Goal: Task Accomplishment & Management: Manage account settings

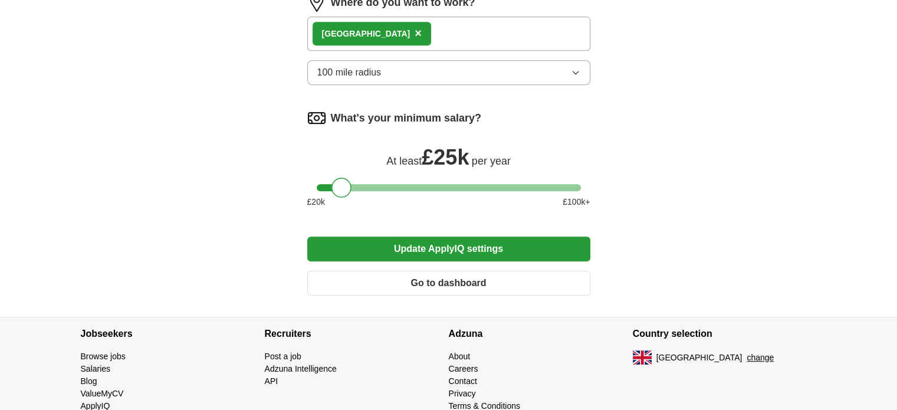
scroll to position [612, 0]
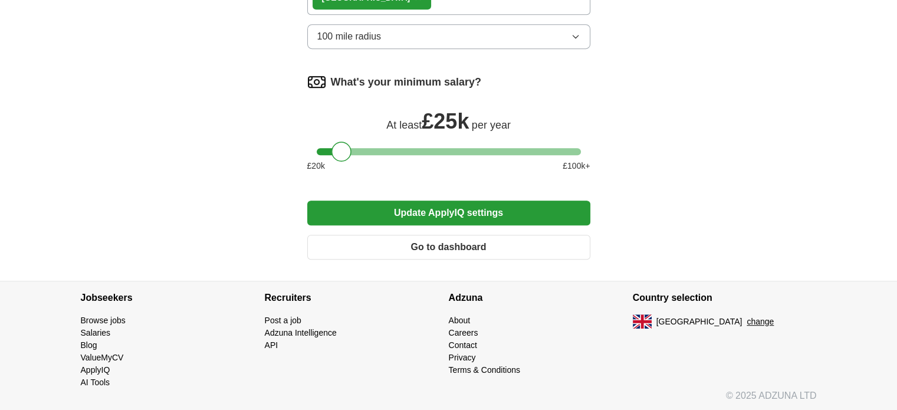
click at [489, 249] on button "Go to dashboard" at bounding box center [448, 247] width 283 height 25
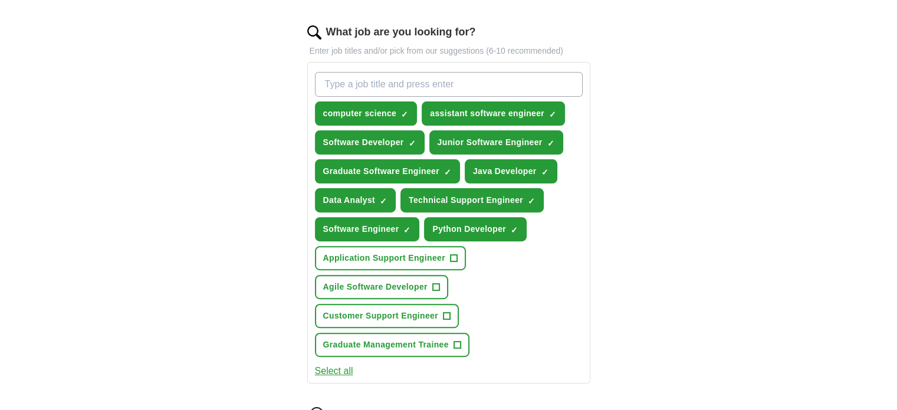
scroll to position [375, 0]
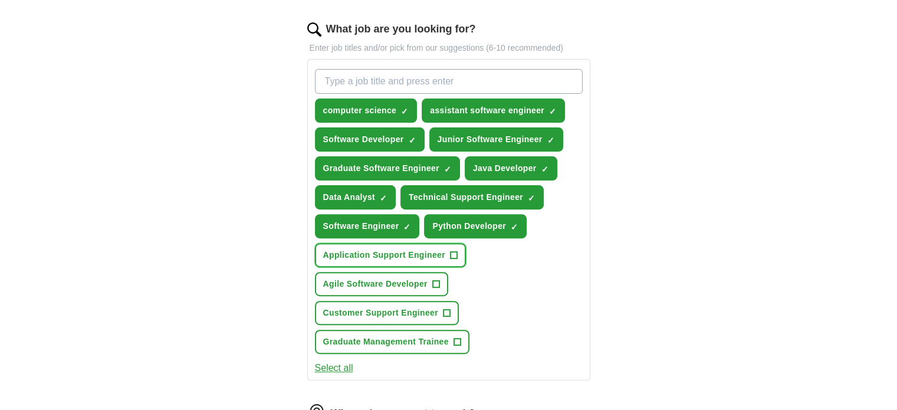
click at [438, 243] on button "Application Support Engineer +" at bounding box center [390, 255] width 151 height 24
click at [425, 272] on button "Agile Software Developer +" at bounding box center [381, 284] width 133 height 24
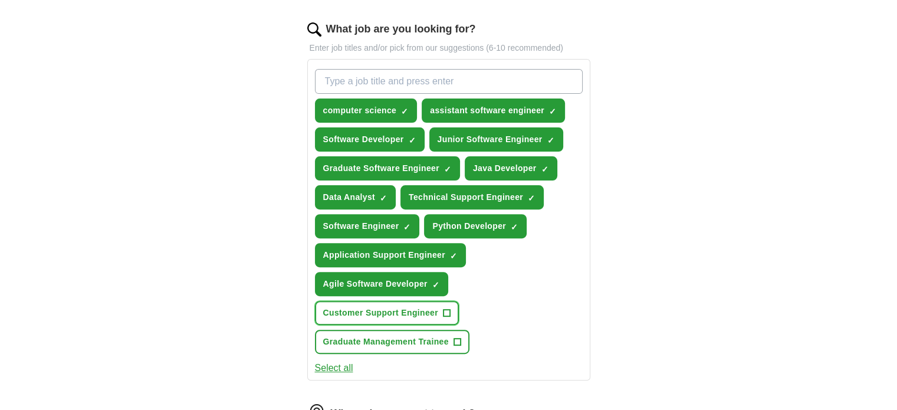
click at [396, 307] on span "Customer Support Engineer" at bounding box center [380, 313] width 115 height 12
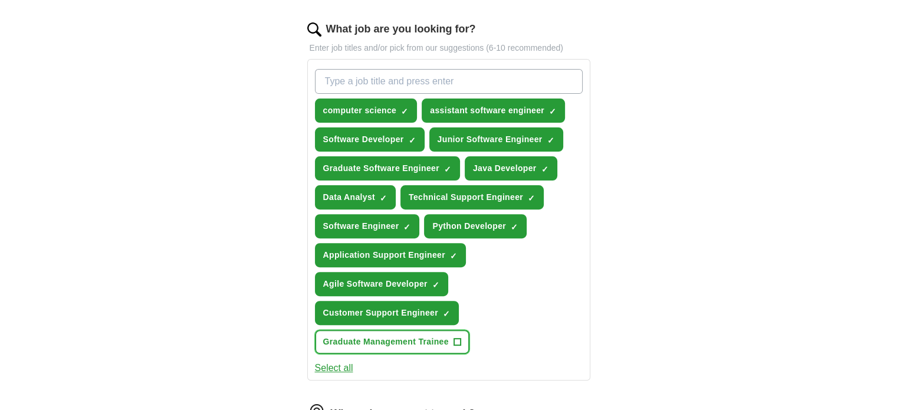
click at [394, 336] on span "Graduate Management Trainee" at bounding box center [386, 342] width 126 height 12
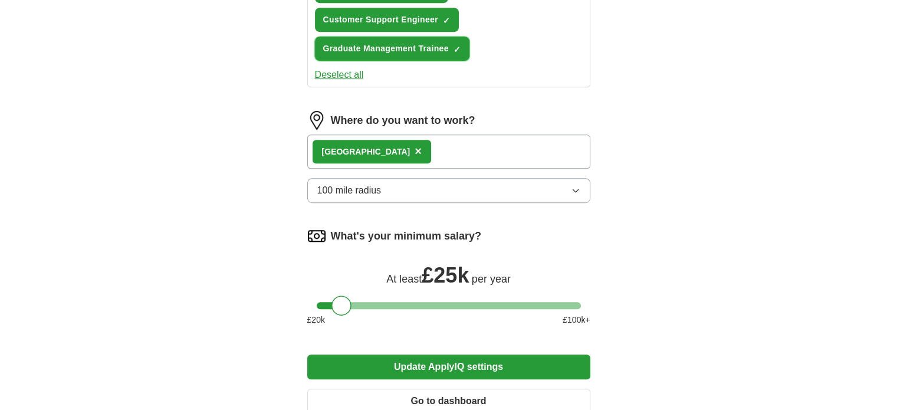
scroll to position [676, 0]
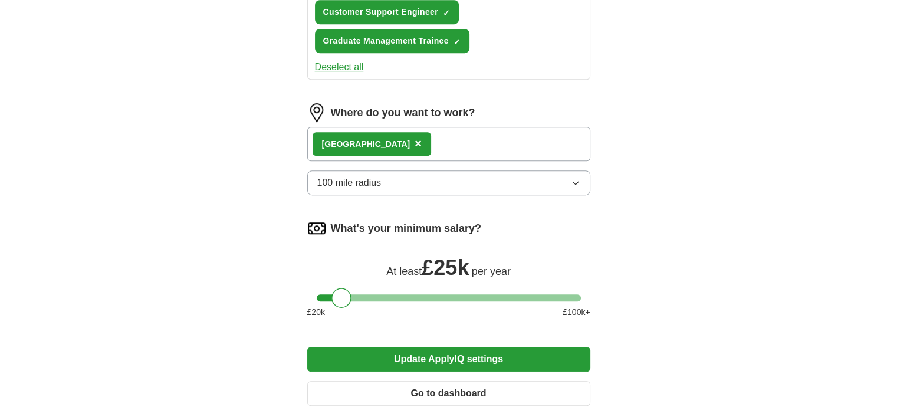
click at [434, 188] on button "100 mile radius" at bounding box center [448, 182] width 283 height 25
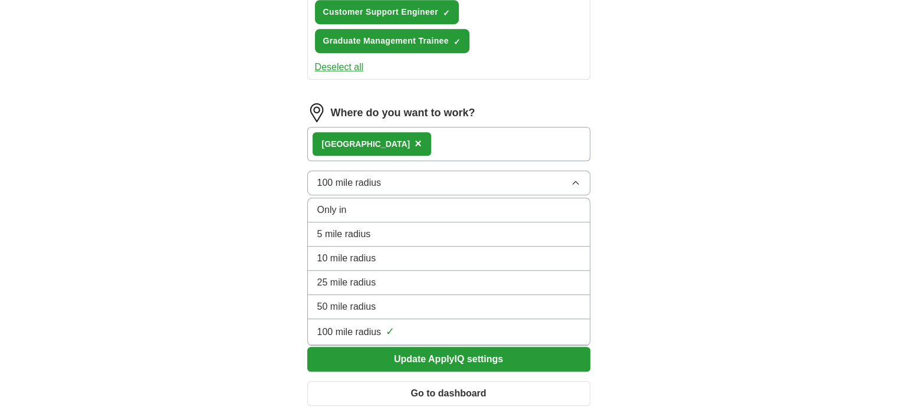
click at [434, 188] on button "100 mile radius" at bounding box center [448, 182] width 283 height 25
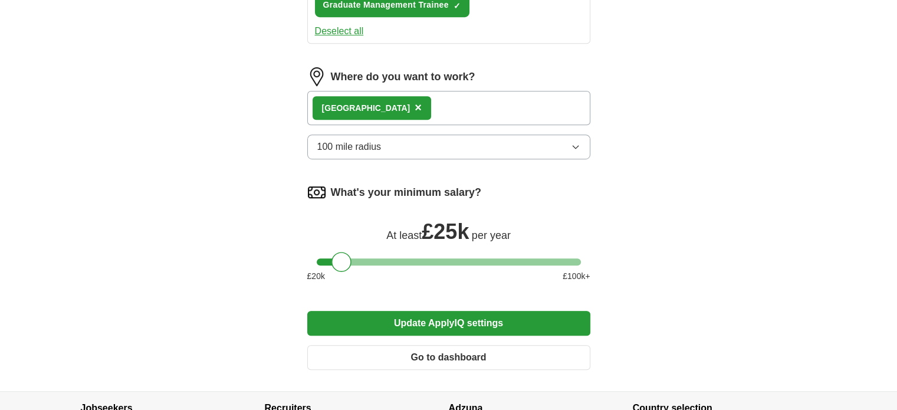
scroll to position [721, 0]
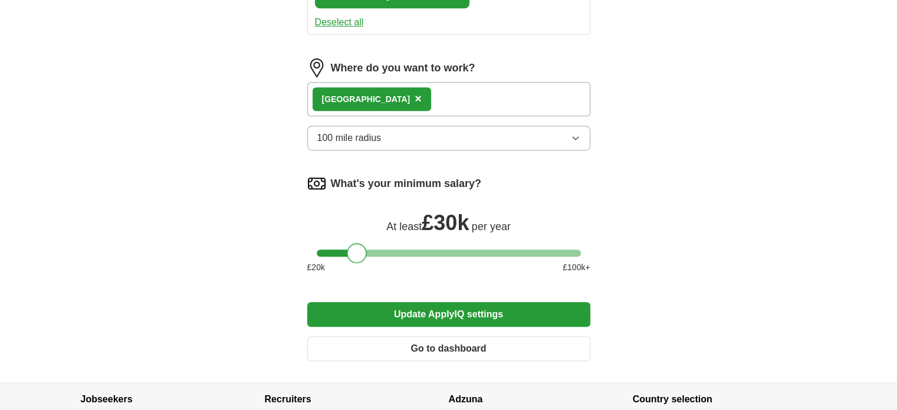
drag, startPoint x: 337, startPoint y: 245, endPoint x: 354, endPoint y: 243, distance: 16.6
click at [354, 243] on div at bounding box center [357, 253] width 20 height 20
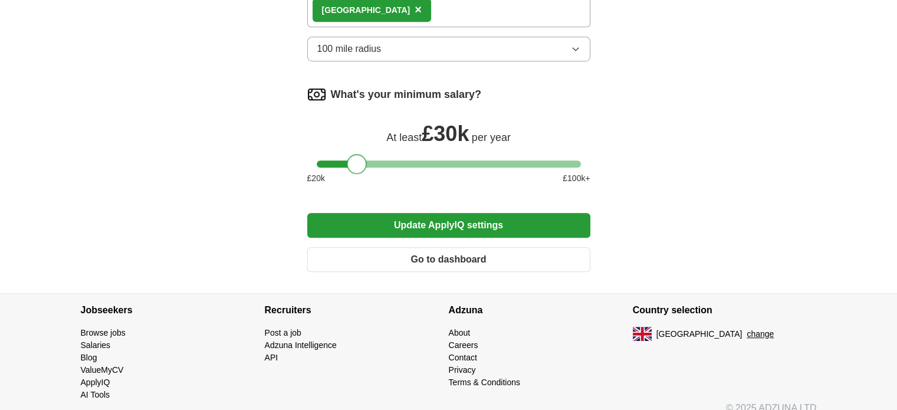
scroll to position [812, 0]
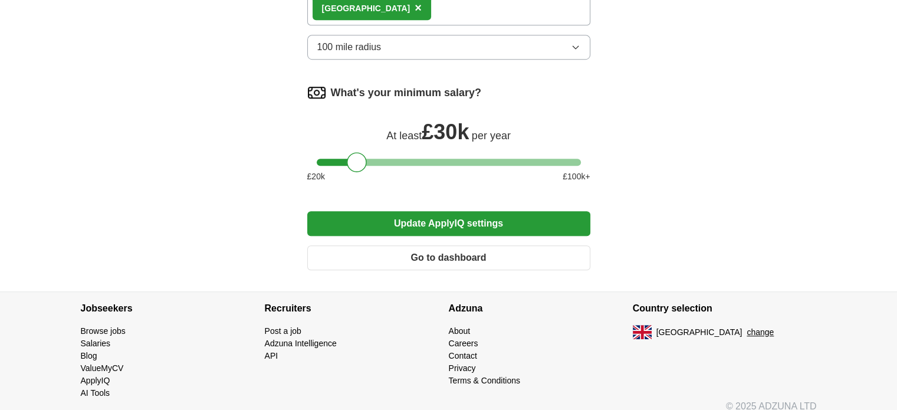
click at [510, 221] on button "Update ApplyIQ settings" at bounding box center [448, 223] width 283 height 25
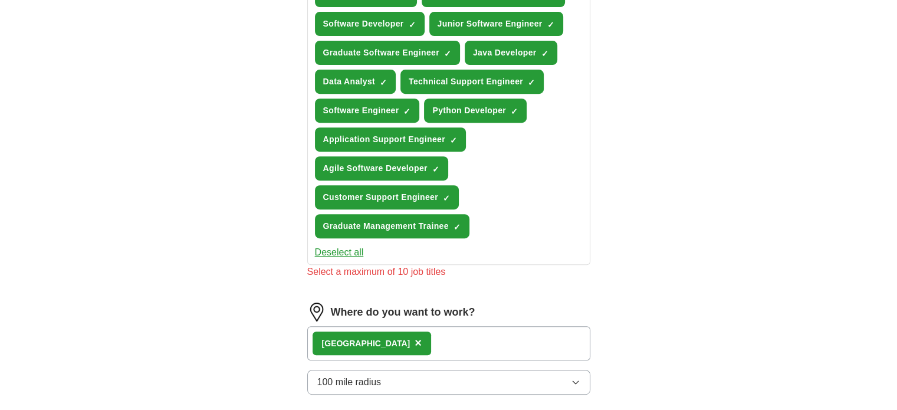
scroll to position [489, 0]
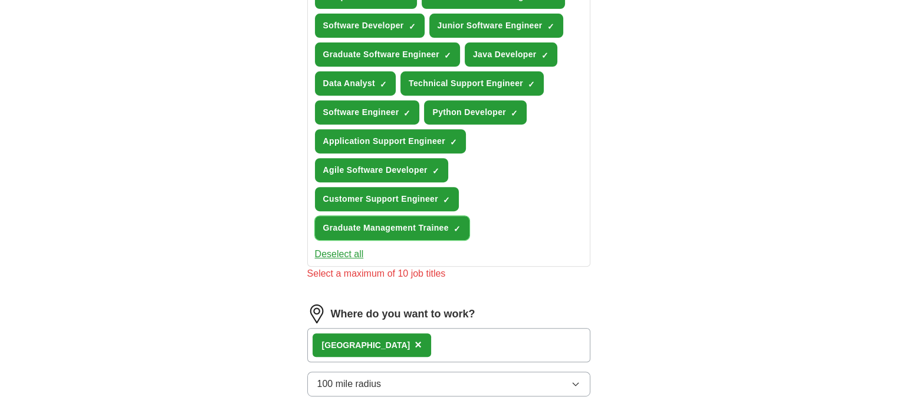
click at [409, 222] on span "Graduate Management Trainee" at bounding box center [386, 228] width 126 height 12
click at [383, 197] on span "Customer Support Engineer" at bounding box center [380, 199] width 115 height 12
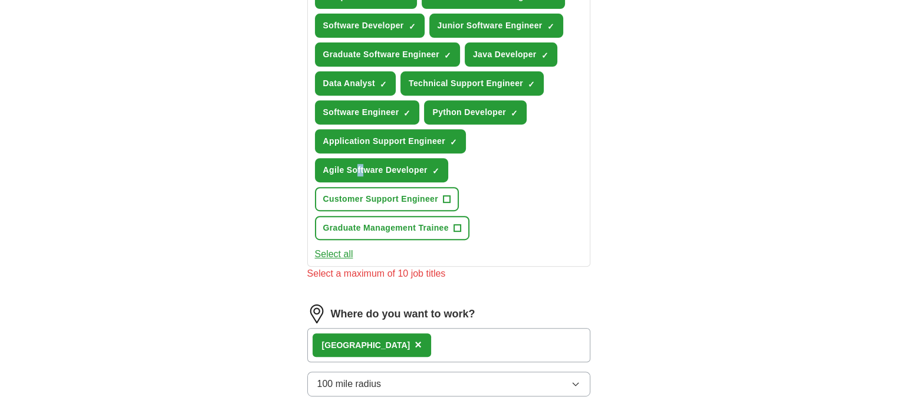
drag, startPoint x: 364, startPoint y: 153, endPoint x: 356, endPoint y: 157, distance: 9.5
click at [356, 157] on div "computer science ✓ × assistant software engineer ✓ × Software Developer ✓ × Jun…" at bounding box center [449, 97] width 272 height 294
click at [356, 158] on button "Agile Software Developer ✓ ×" at bounding box center [381, 170] width 133 height 24
click at [352, 135] on span "Application Support Engineer" at bounding box center [384, 141] width 122 height 12
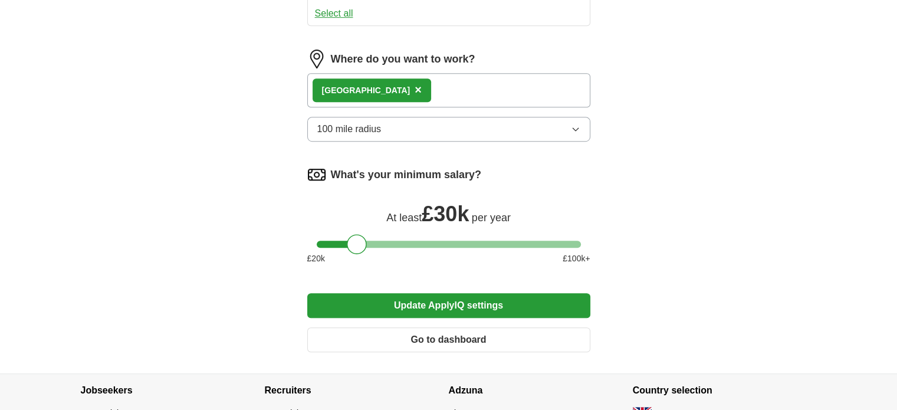
scroll to position [818, 0]
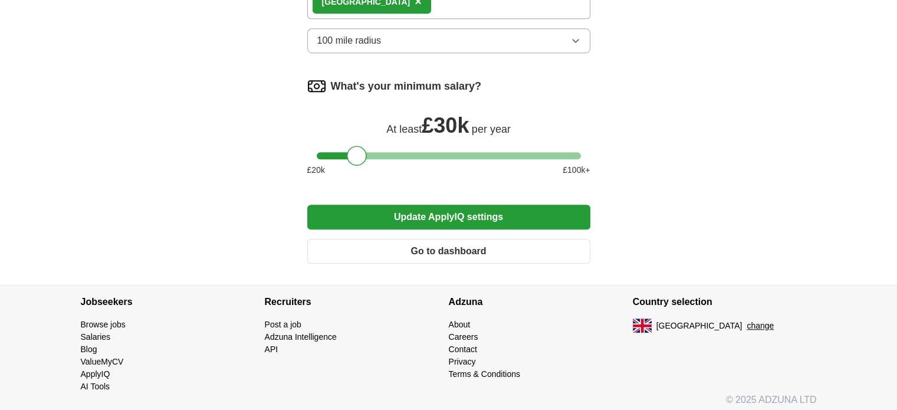
click at [422, 205] on button "Update ApplyIQ settings" at bounding box center [448, 217] width 283 height 25
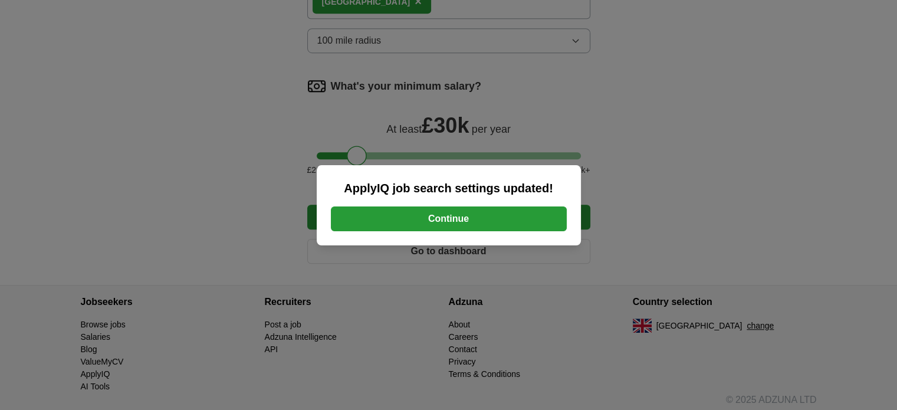
click at [434, 218] on button "Continue" at bounding box center [449, 218] width 236 height 25
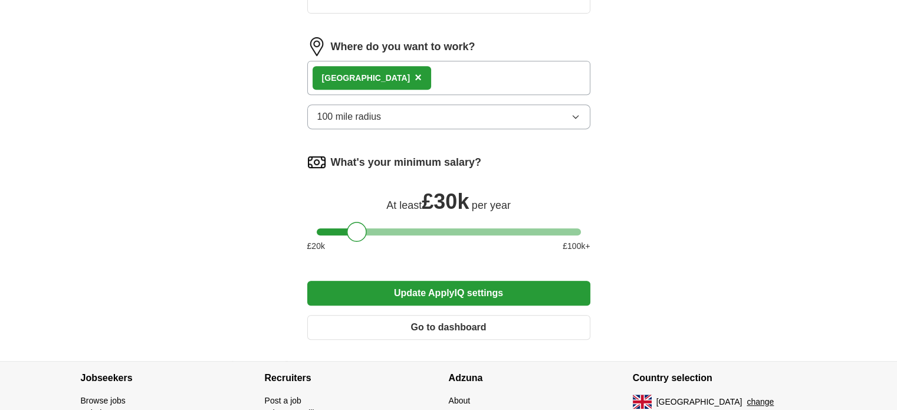
scroll to position [497, 0]
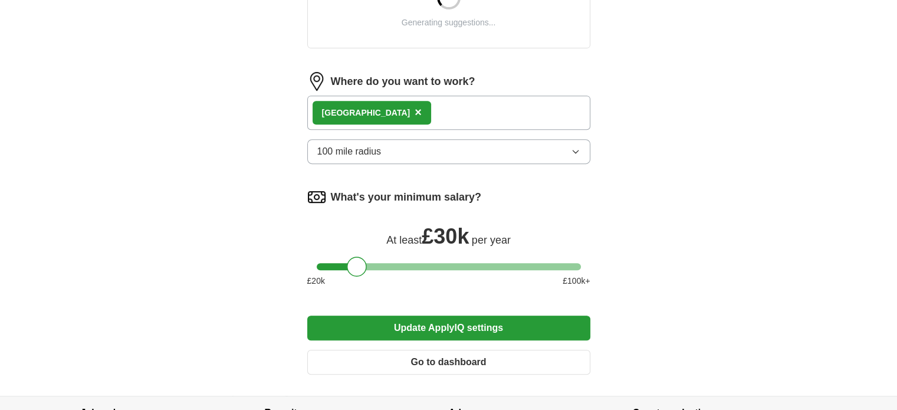
click at [396, 115] on div "London ×" at bounding box center [448, 113] width 283 height 34
click at [385, 111] on div "London ×" at bounding box center [448, 113] width 283 height 34
click at [348, 114] on div "[GEOGRAPHIC_DATA]" at bounding box center [366, 113] width 88 height 12
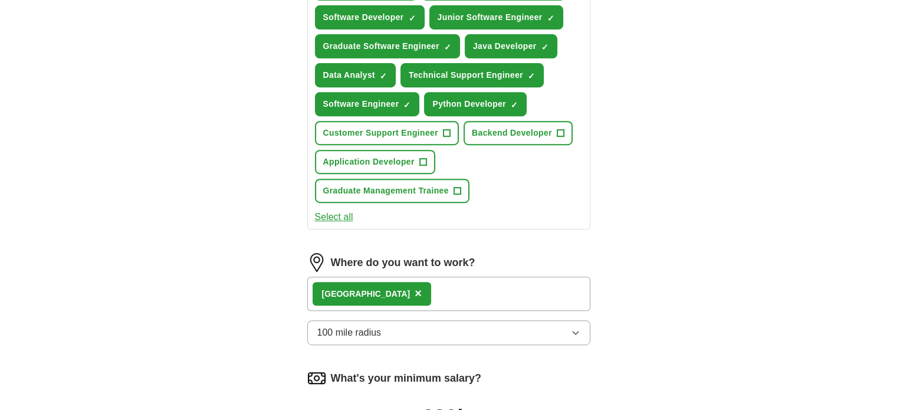
click at [383, 281] on div "London ×" at bounding box center [448, 294] width 283 height 34
click at [326, 294] on div "[GEOGRAPHIC_DATA]" at bounding box center [366, 294] width 88 height 12
click at [326, 290] on div "[GEOGRAPHIC_DATA]" at bounding box center [366, 294] width 88 height 12
click at [415, 290] on span "×" at bounding box center [418, 293] width 7 height 13
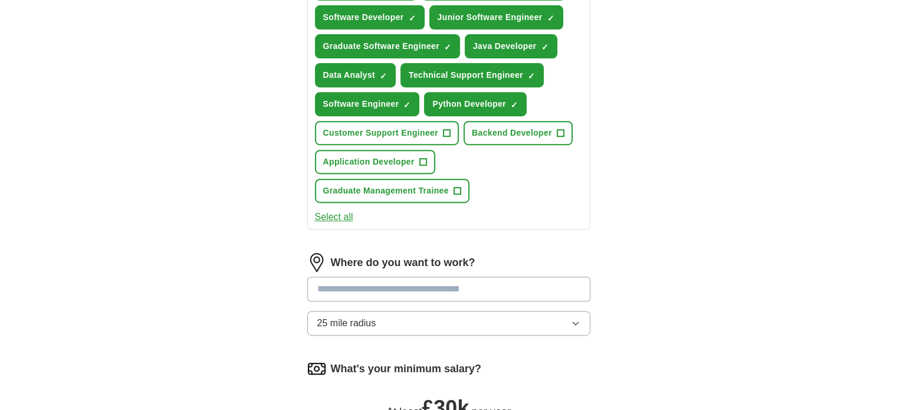
click at [359, 287] on input at bounding box center [448, 289] width 283 height 25
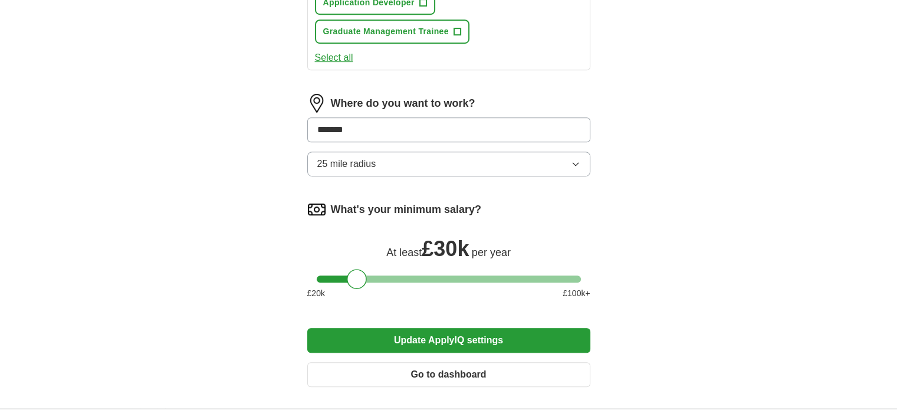
scroll to position [658, 0]
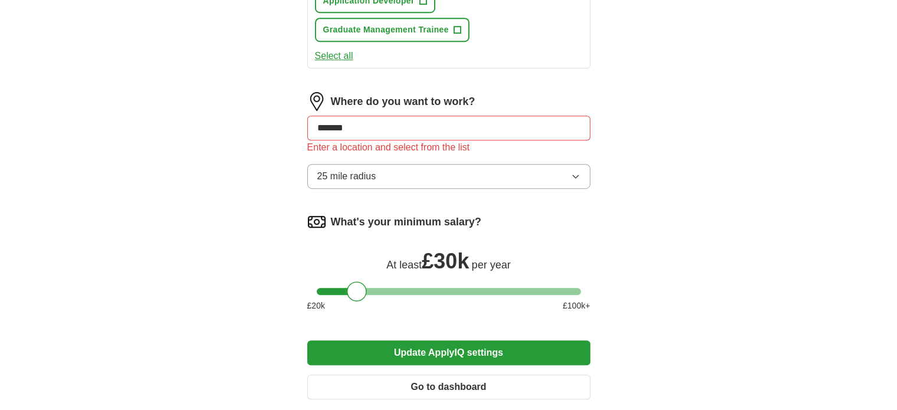
click at [579, 164] on button "25 mile radius" at bounding box center [448, 176] width 283 height 25
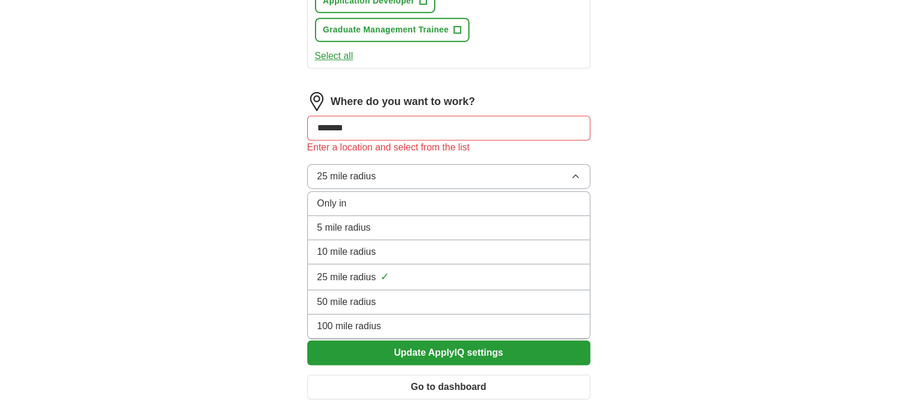
click at [519, 319] on div "100 mile radius" at bounding box center [448, 326] width 263 height 14
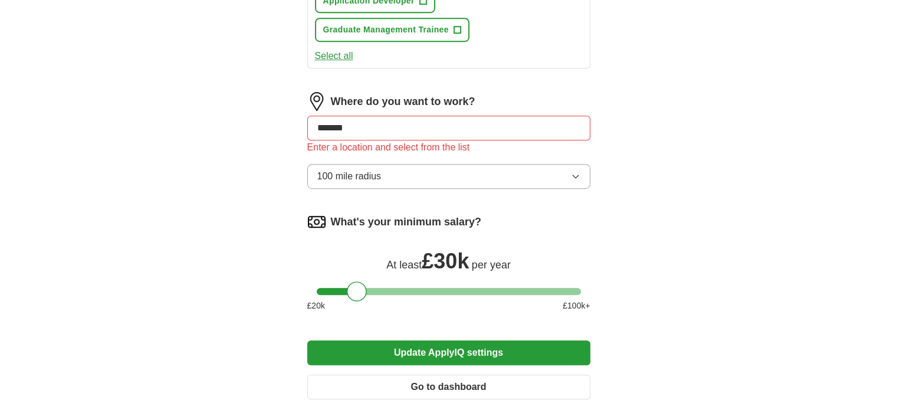
click at [349, 118] on input "******" at bounding box center [448, 128] width 283 height 25
type input "*****"
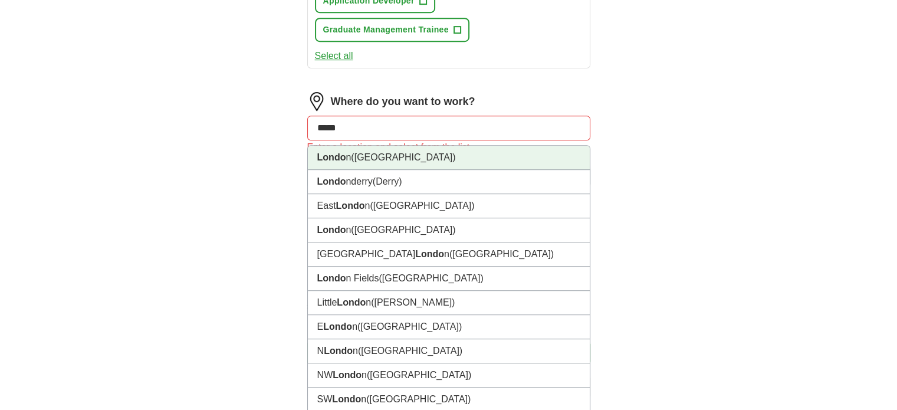
click at [341, 157] on strong "Londo" at bounding box center [331, 157] width 29 height 10
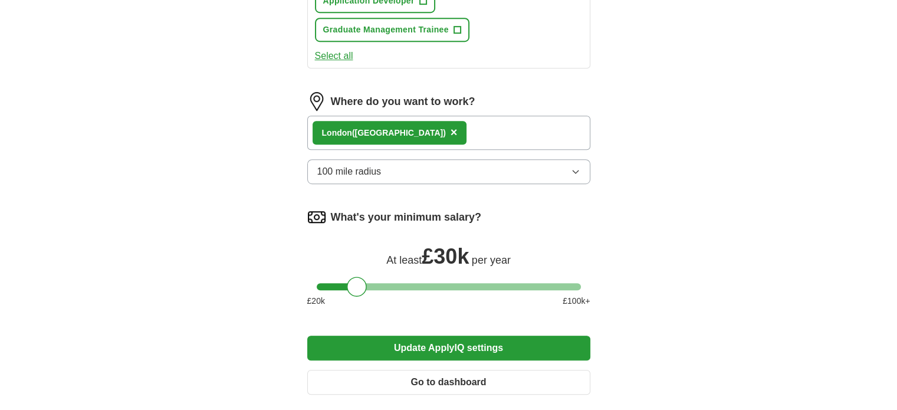
click at [437, 129] on div "Londo n (UK) ×" at bounding box center [448, 133] width 283 height 34
click at [451, 129] on span "×" at bounding box center [454, 132] width 7 height 13
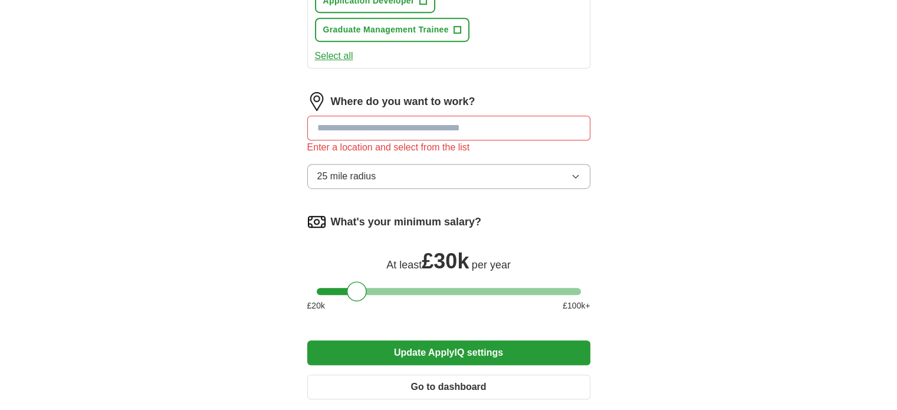
click at [360, 122] on input at bounding box center [448, 128] width 283 height 25
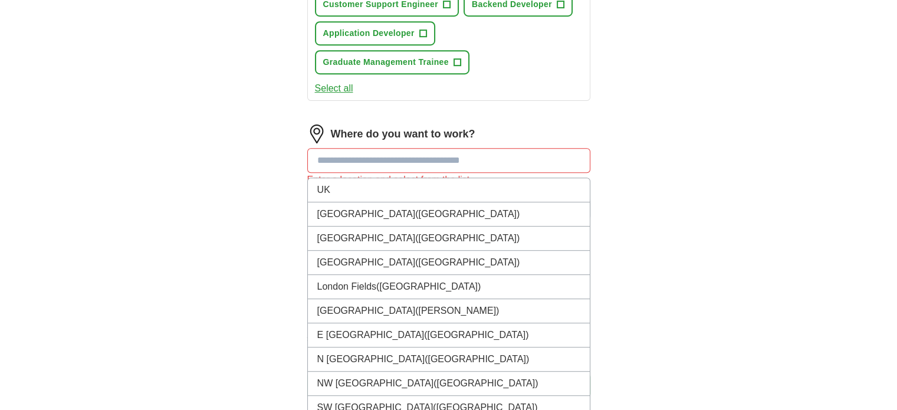
scroll to position [625, 0]
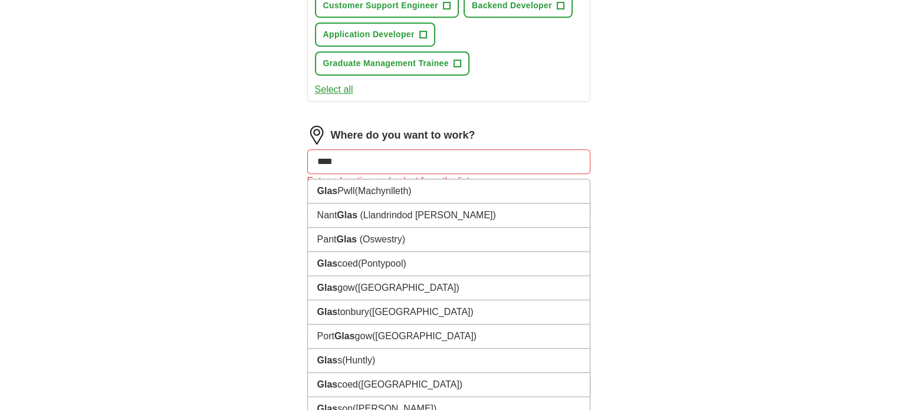
type input "*****"
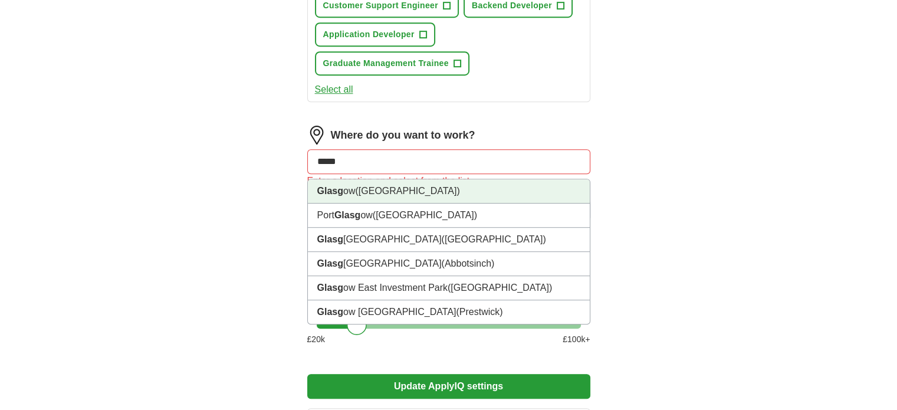
click at [410, 192] on li "Glasg ow (Scotland)" at bounding box center [449, 191] width 282 height 24
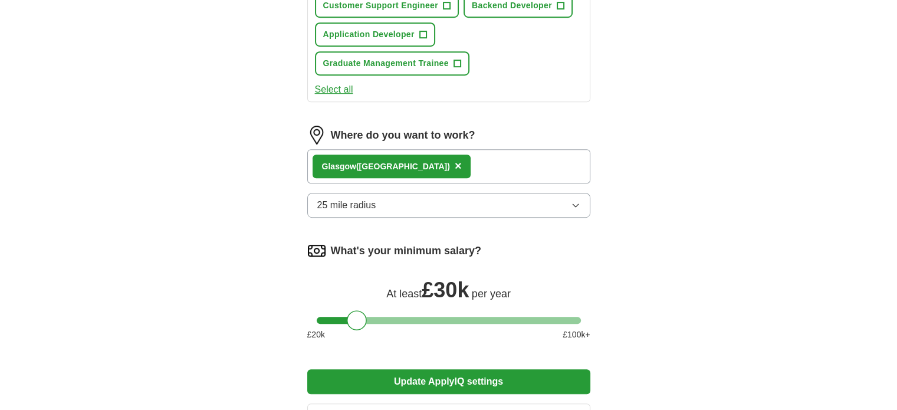
click at [444, 198] on button "25 mile radius" at bounding box center [448, 205] width 283 height 25
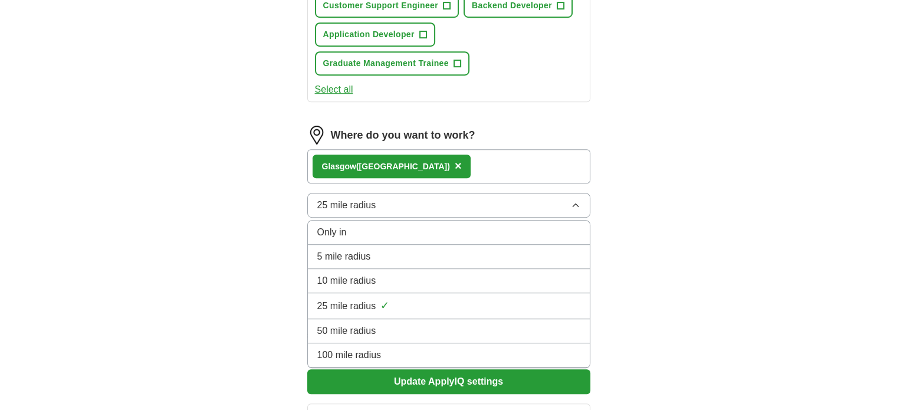
click at [382, 348] on div "100 mile radius" at bounding box center [448, 355] width 263 height 14
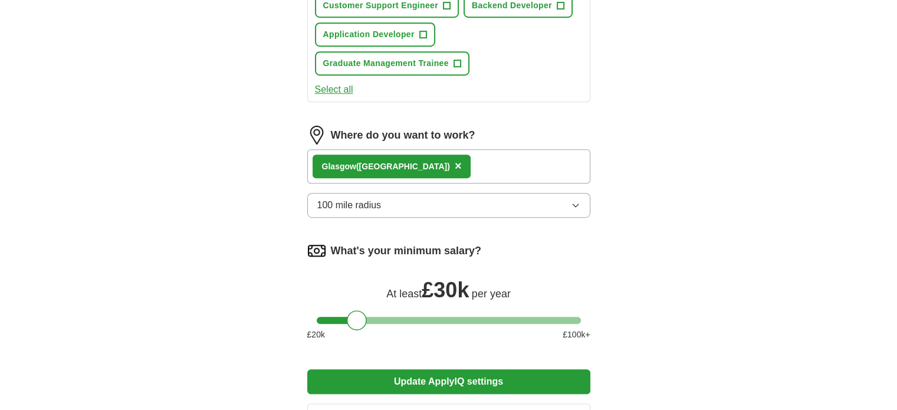
click at [455, 159] on span "×" at bounding box center [458, 165] width 7 height 13
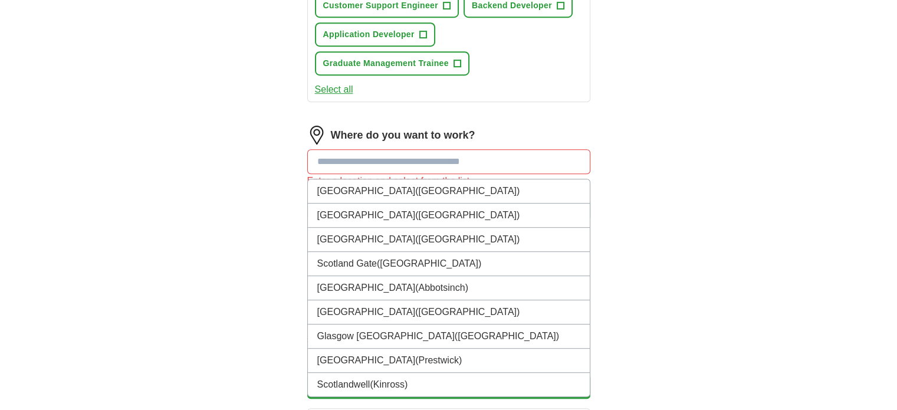
click at [401, 159] on input at bounding box center [448, 161] width 283 height 25
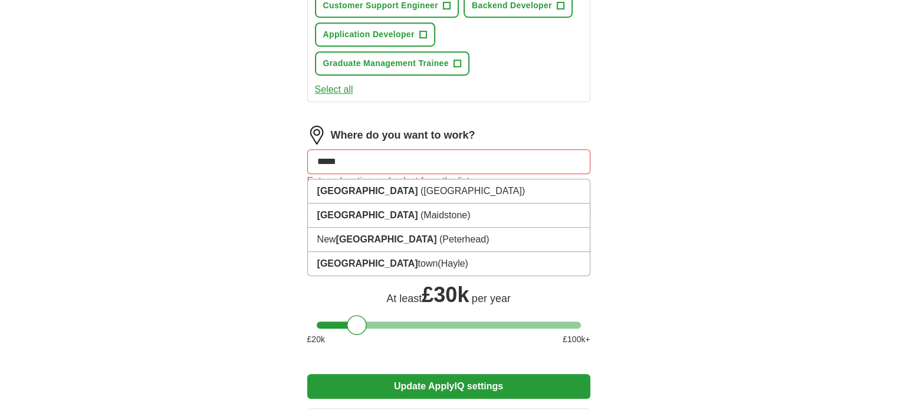
type input "*****"
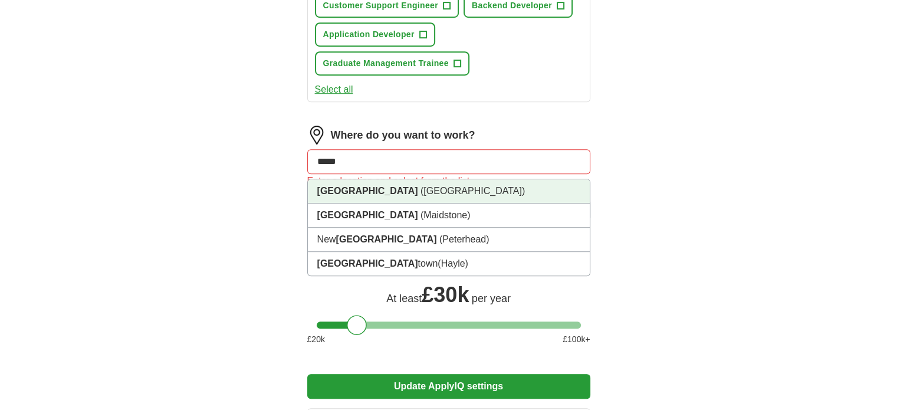
click at [357, 192] on li "Leeds (West Yorkshire)" at bounding box center [449, 191] width 282 height 24
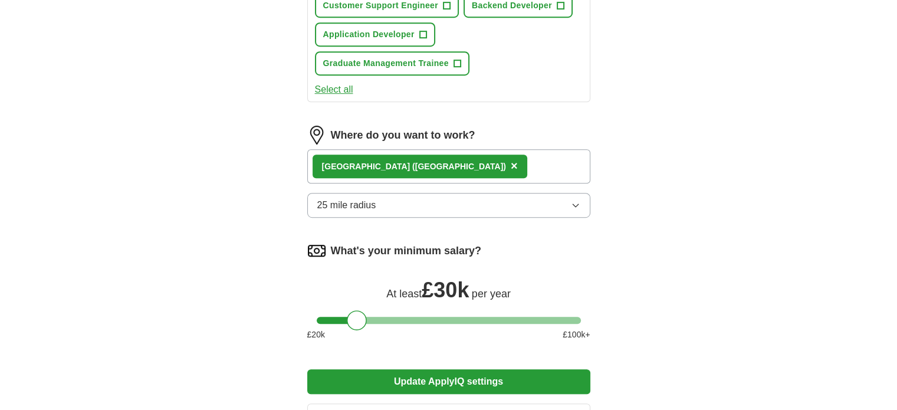
click at [507, 157] on div "Leeds (West Yorkshire) ×" at bounding box center [448, 166] width 283 height 34
click at [428, 193] on button "25 mile radius" at bounding box center [448, 205] width 283 height 25
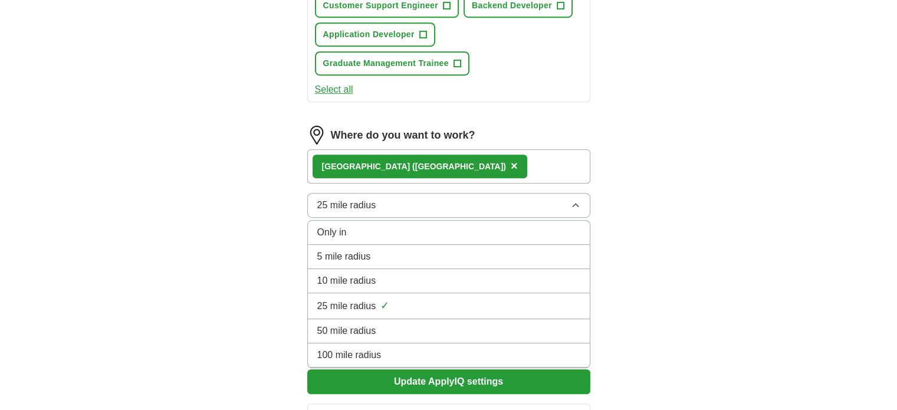
click at [537, 353] on div "100 mile radius" at bounding box center [448, 355] width 263 height 14
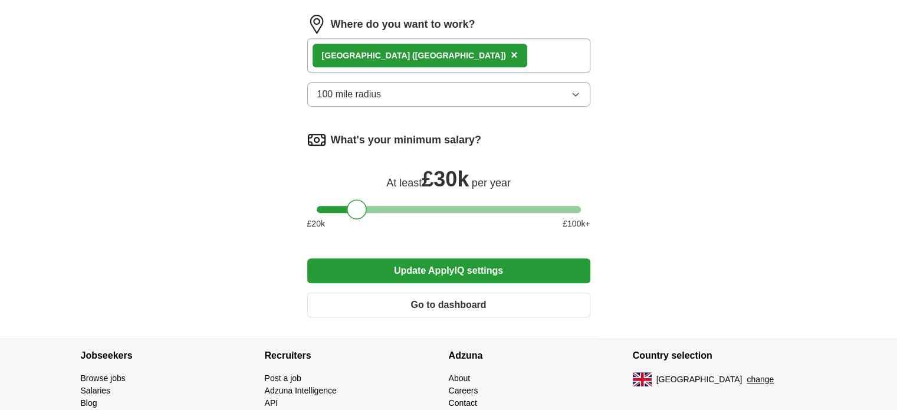
scroll to position [756, 0]
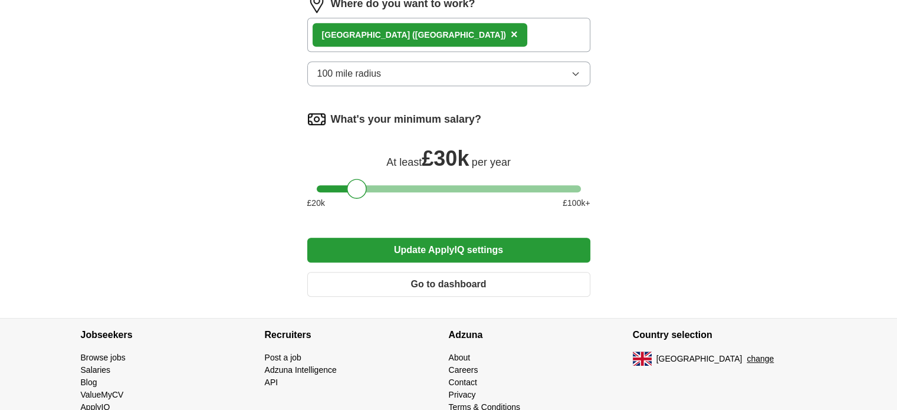
click at [378, 238] on button "Update ApplyIQ settings" at bounding box center [448, 250] width 283 height 25
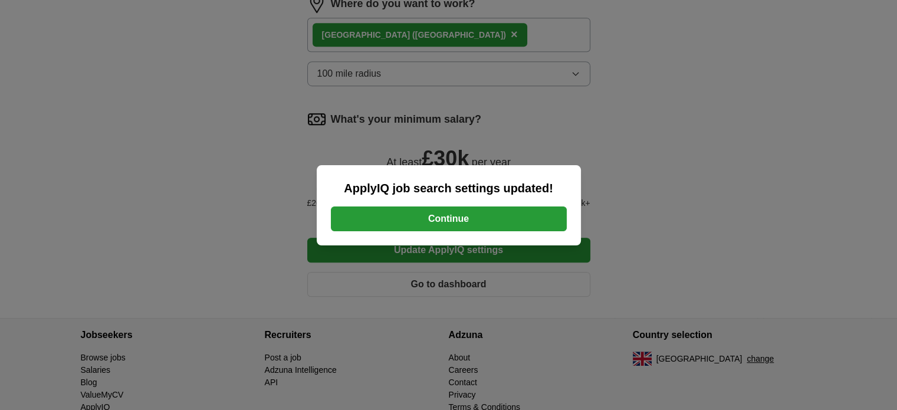
click at [392, 219] on button "Continue" at bounding box center [449, 218] width 236 height 25
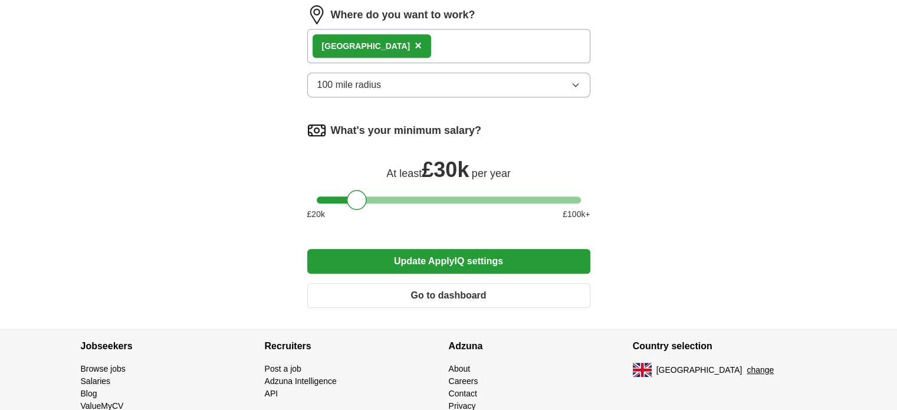
scroll to position [563, 0]
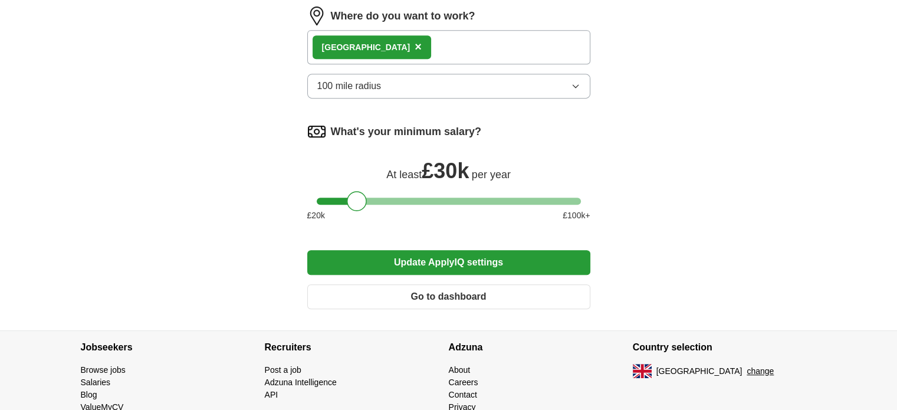
click at [415, 44] on span "×" at bounding box center [418, 46] width 7 height 13
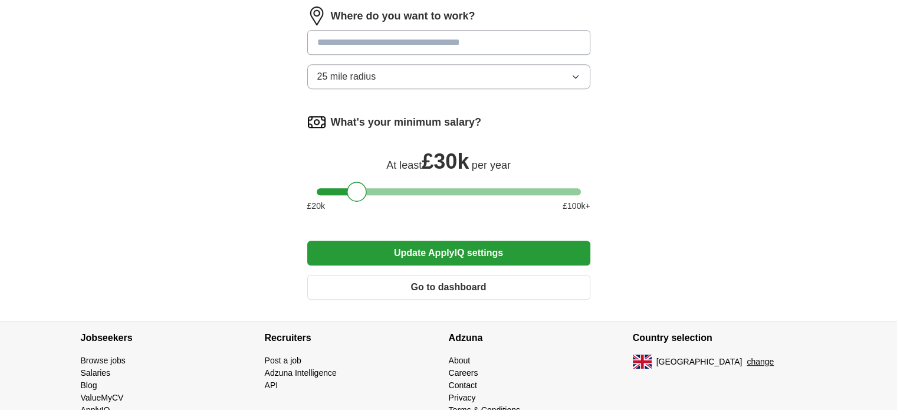
click at [355, 44] on input at bounding box center [448, 42] width 283 height 25
type input "*"
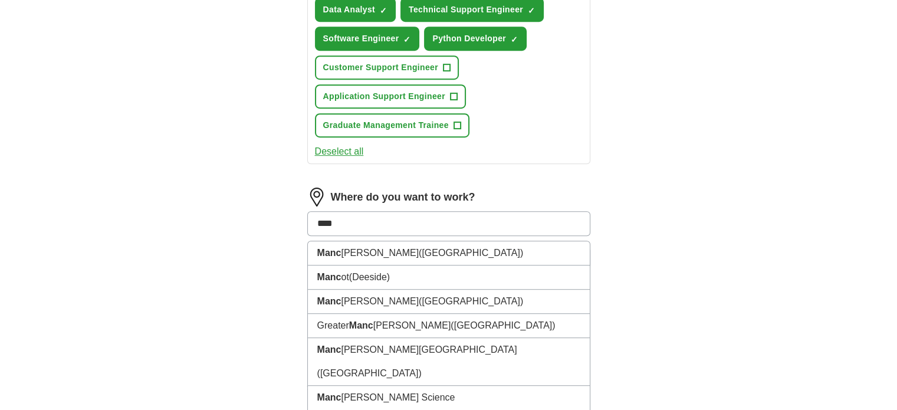
scroll to position [740, 0]
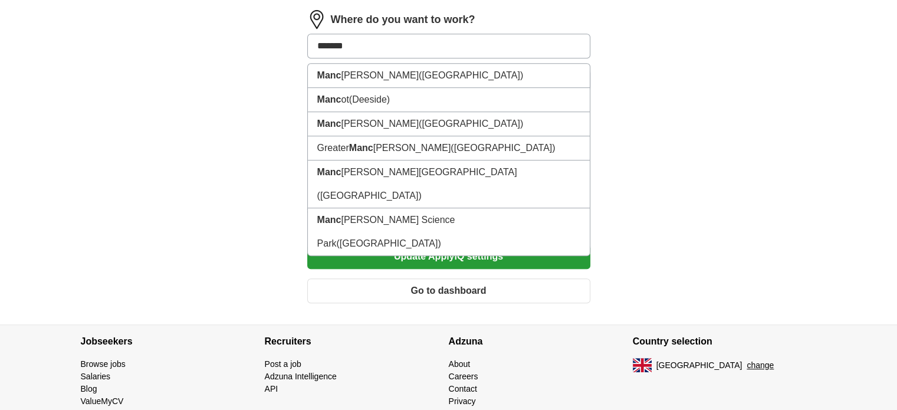
type input "********"
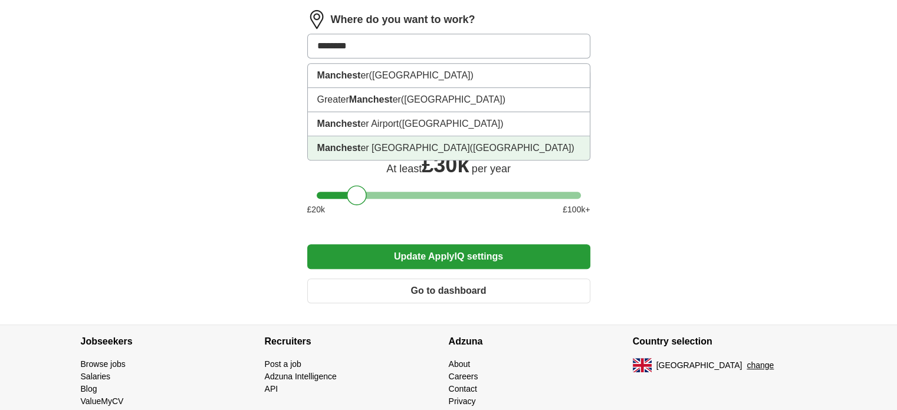
click at [403, 136] on li "Manchest er Science Park (Manchester)" at bounding box center [449, 148] width 282 height 24
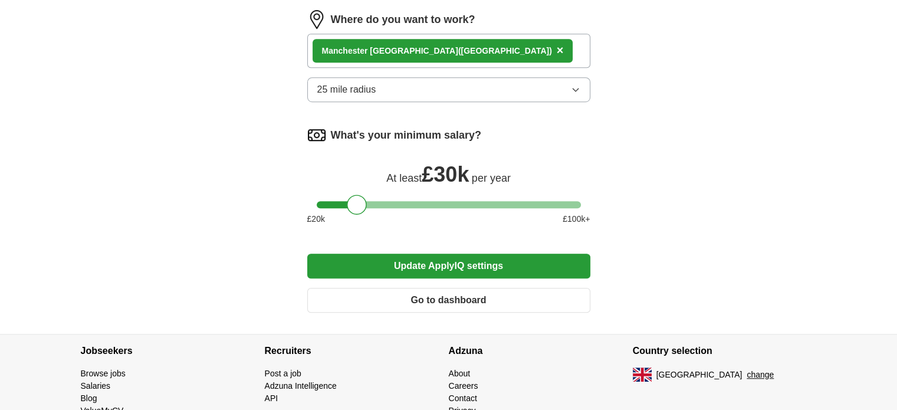
click at [452, 256] on button "Update ApplyIQ settings" at bounding box center [448, 266] width 283 height 25
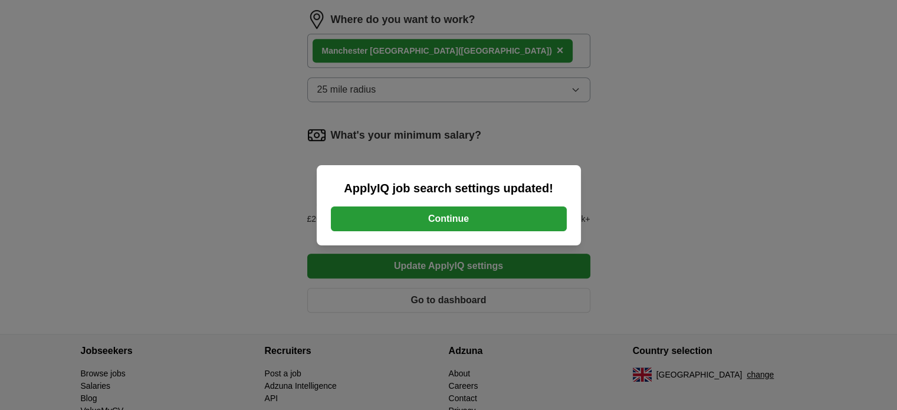
click at [472, 222] on button "Continue" at bounding box center [449, 218] width 236 height 25
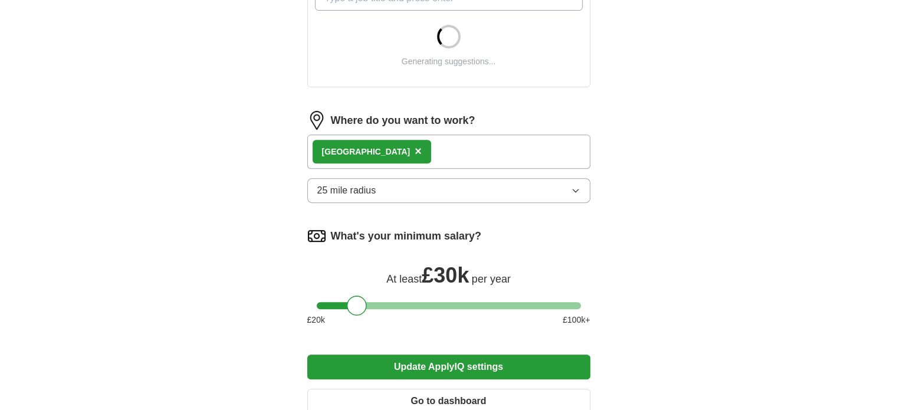
scroll to position [461, 0]
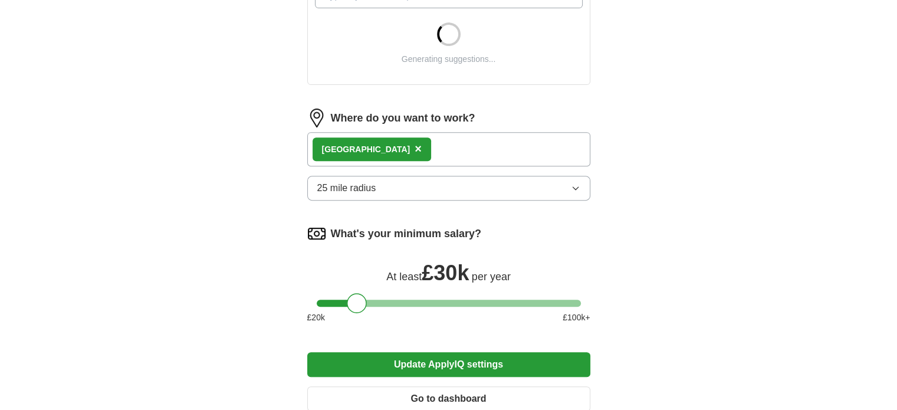
click at [548, 192] on button "25 mile radius" at bounding box center [448, 188] width 283 height 25
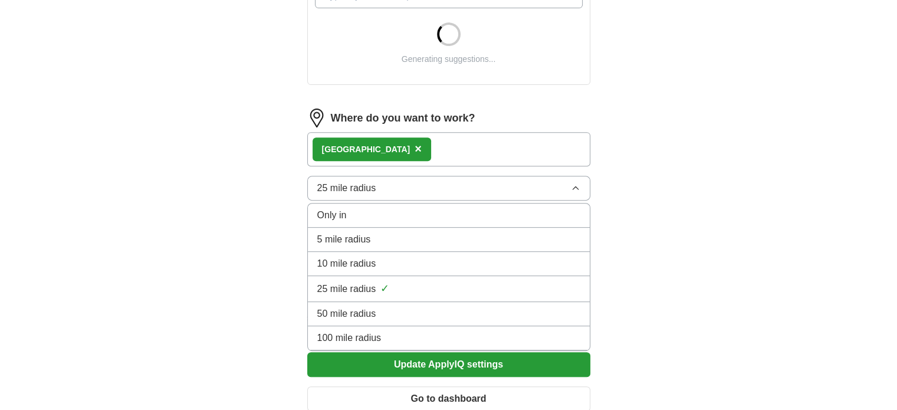
click at [448, 337] on div "100 mile radius" at bounding box center [448, 338] width 263 height 14
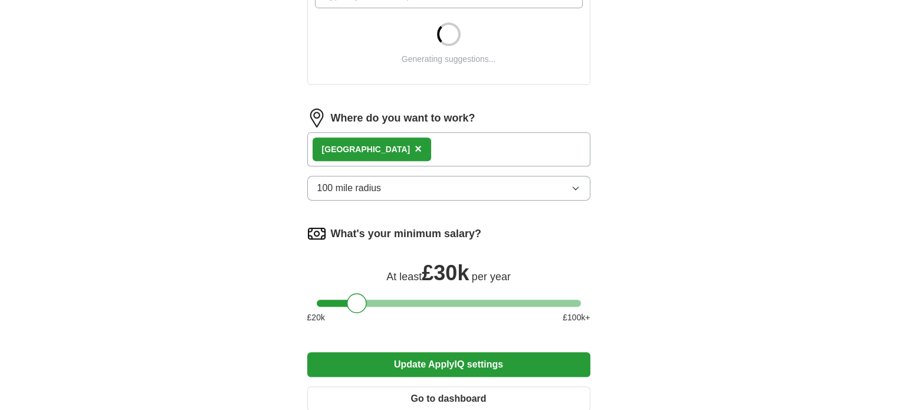
click at [433, 359] on button "Update ApplyIQ settings" at bounding box center [448, 364] width 283 height 25
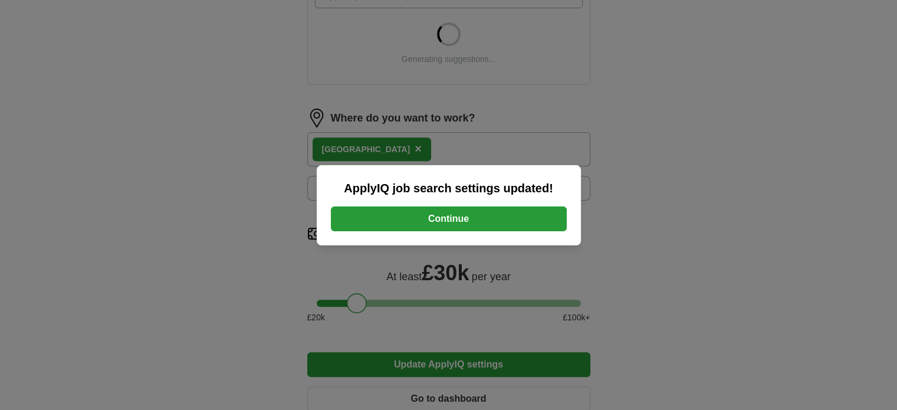
click at [513, 227] on button "Continue" at bounding box center [449, 218] width 236 height 25
